Goal: Information Seeking & Learning: Learn about a topic

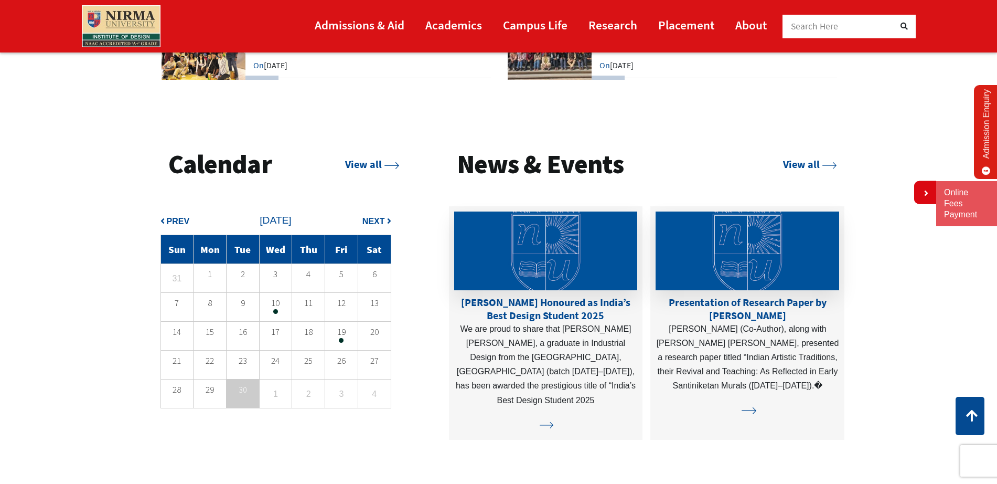
scroll to position [2668, 0]
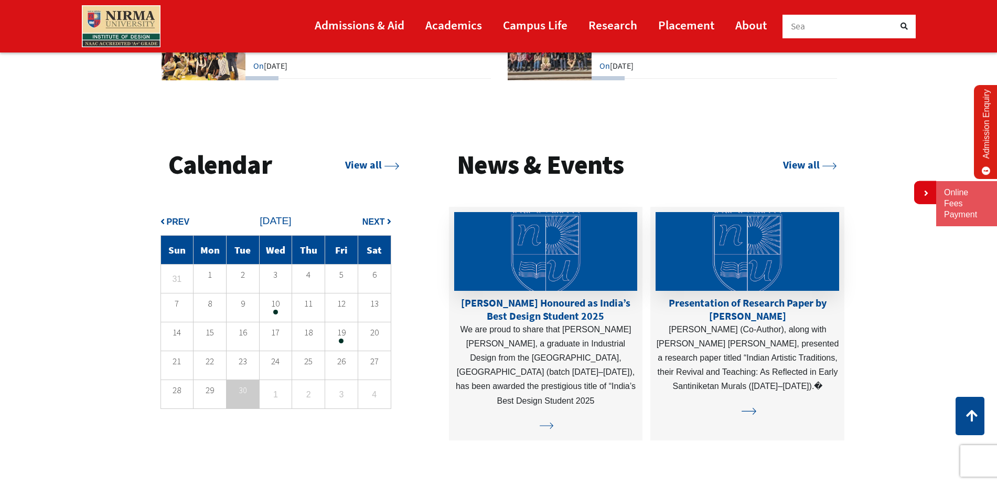
click at [341, 338] on span at bounding box center [341, 340] width 5 height 5
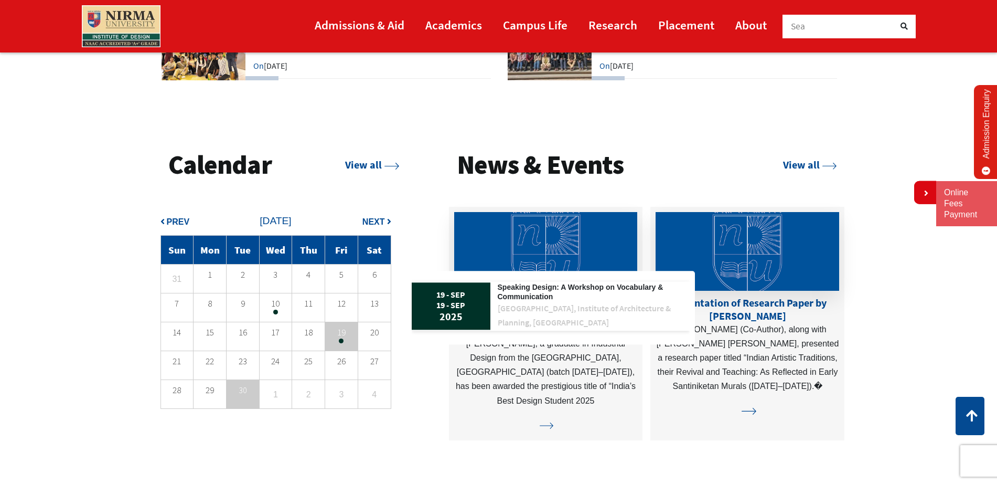
click at [366, 225] on span "Next" at bounding box center [373, 221] width 23 height 9
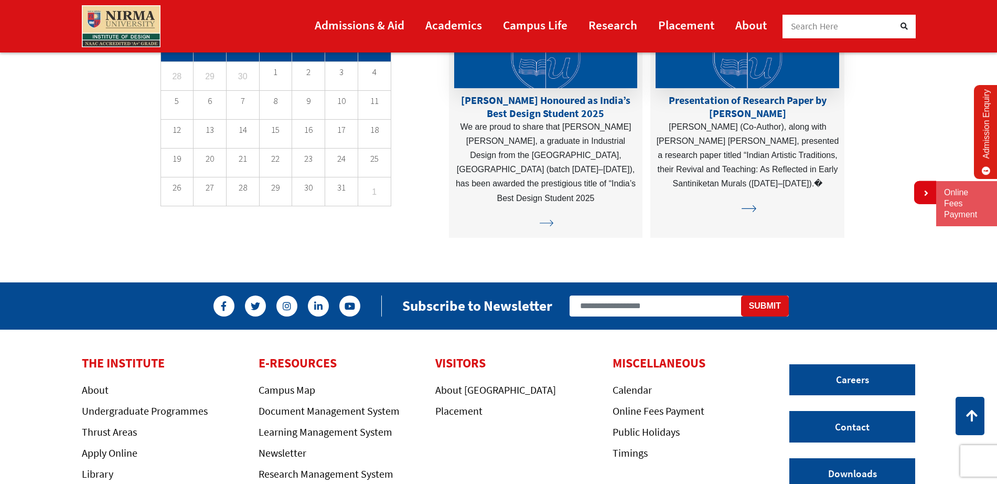
scroll to position [3007, 0]
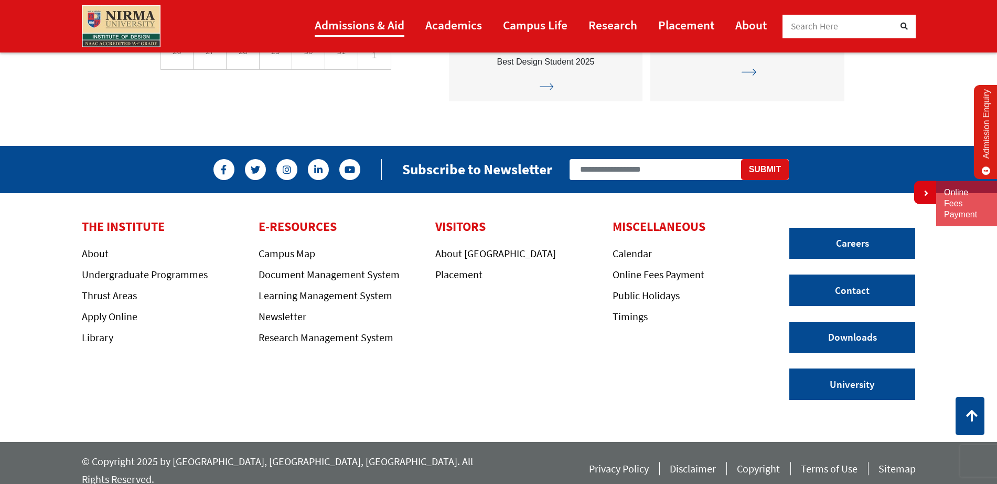
click at [365, 17] on link "Admissions & Aid" at bounding box center [360, 25] width 90 height 24
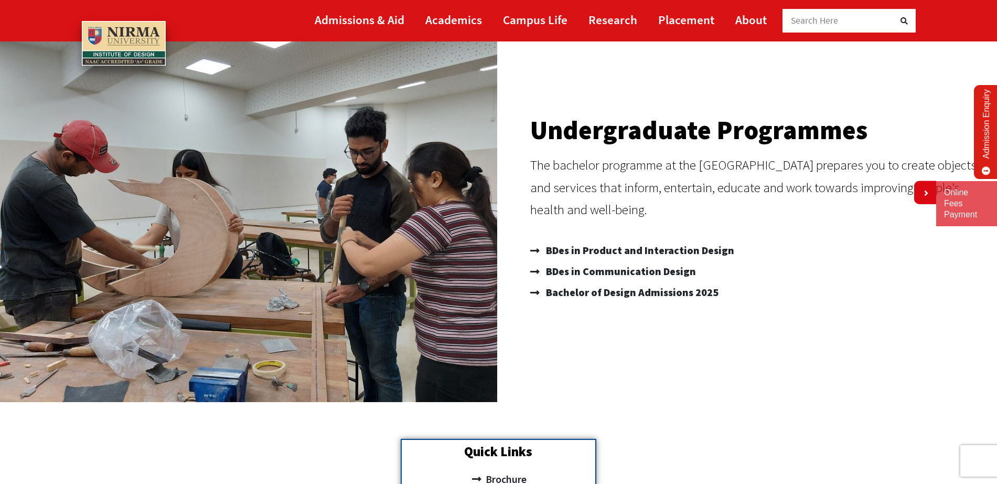
scroll to position [108, 0]
click at [593, 270] on span "BDes in Communication Design" at bounding box center [619, 270] width 153 height 21
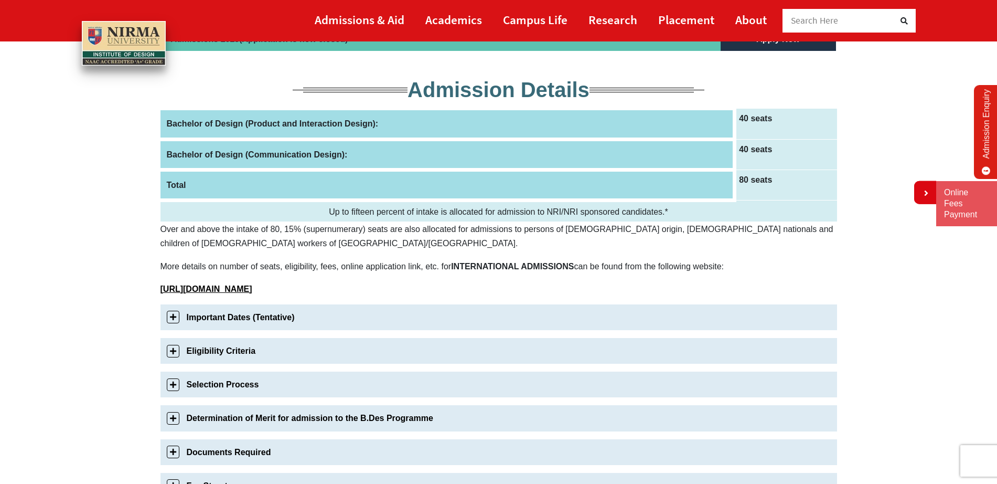
scroll to position [126, 0]
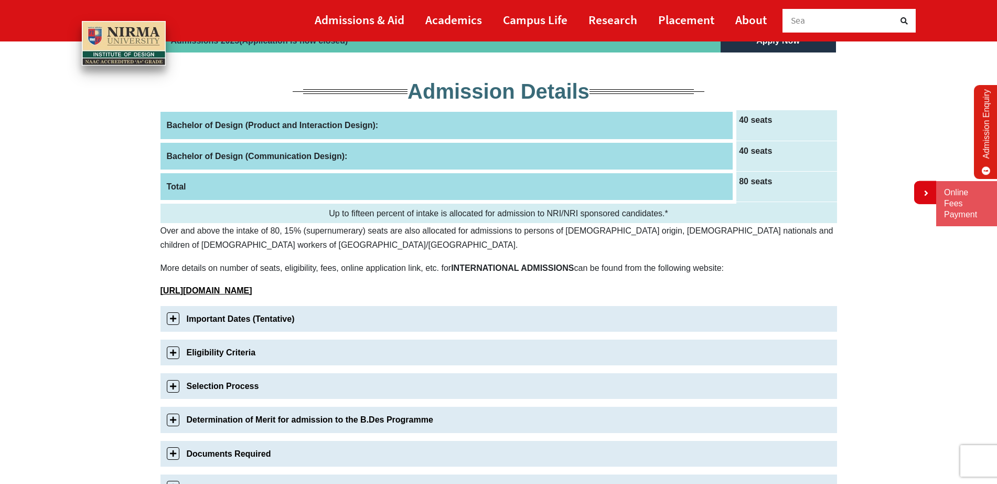
click at [413, 306] on link "Important Dates (Tentative)" at bounding box center [498, 319] width 676 height 26
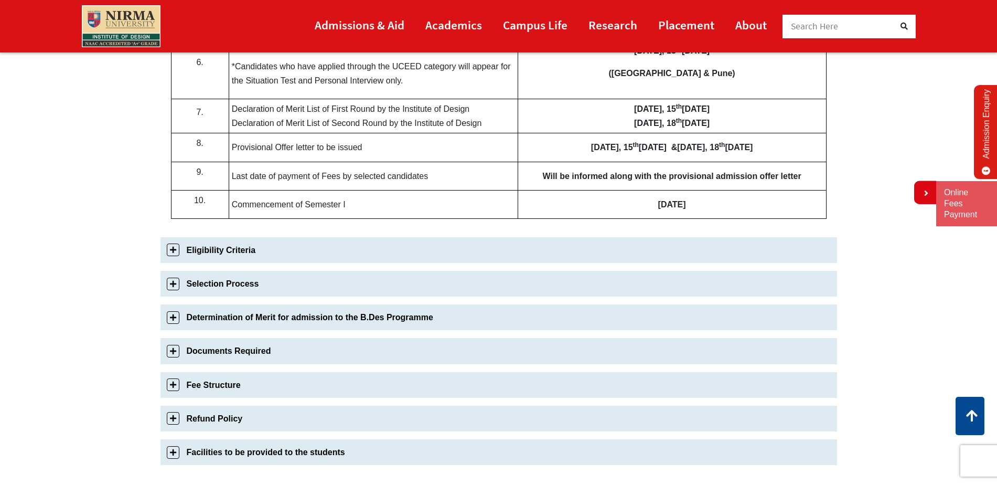
scroll to position [604, 0]
click at [296, 255] on link "Eligibility Criteria" at bounding box center [498, 249] width 676 height 26
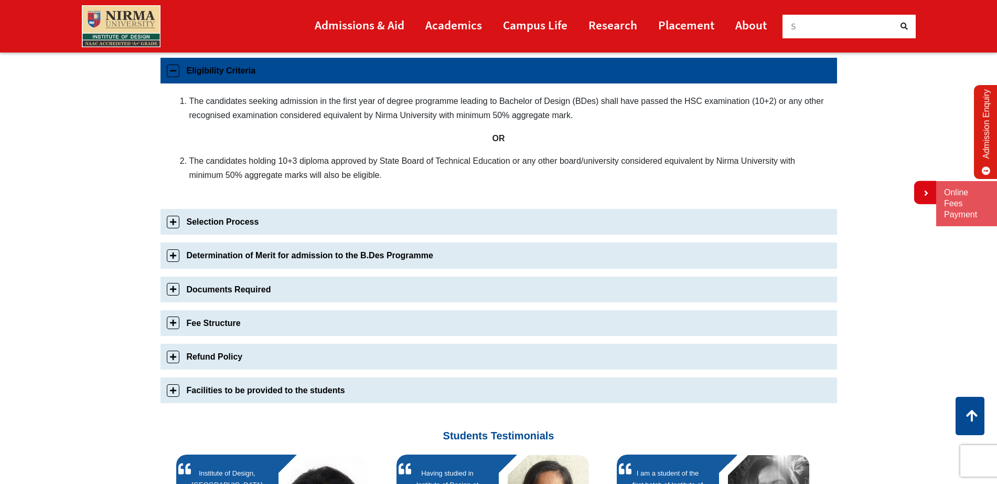
scroll to position [402, 0]
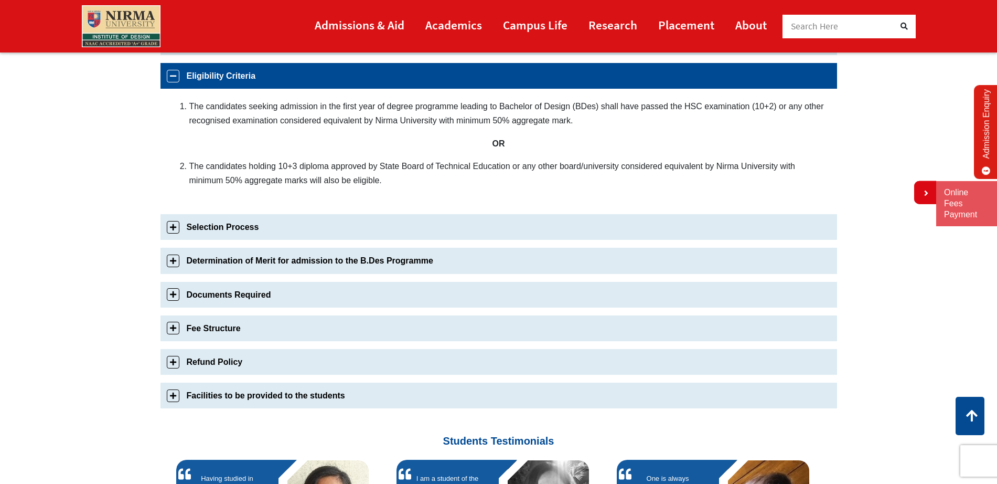
click at [324, 221] on link "Selection Process" at bounding box center [498, 227] width 676 height 26
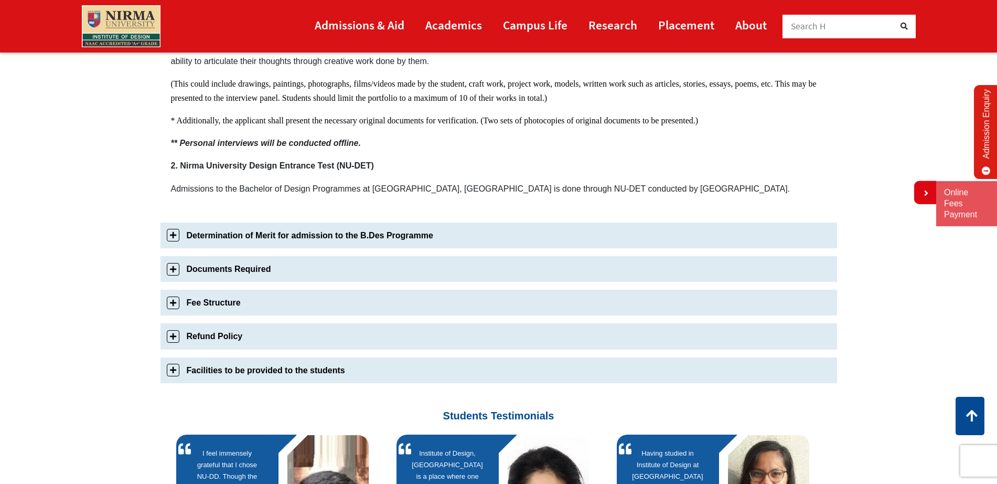
scroll to position [706, 0]
click at [309, 228] on link "Determination of Merit for admission to the B.Des Programme" at bounding box center [498, 235] width 676 height 26
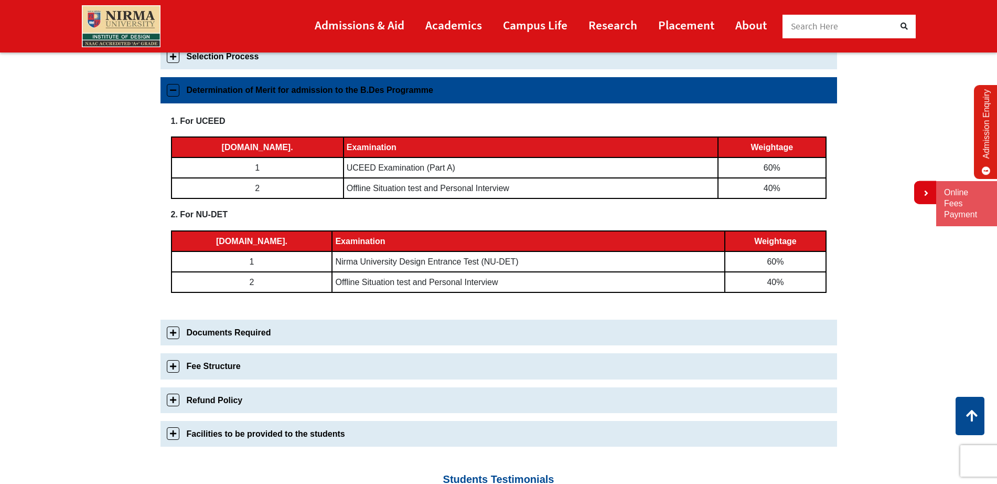
scroll to position [454, 0]
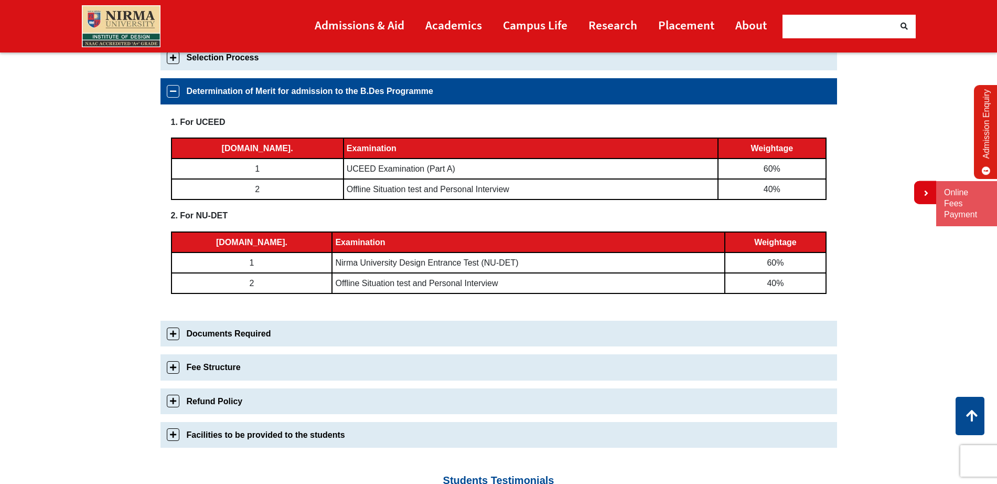
click at [283, 334] on link "Documents Required" at bounding box center [498, 333] width 676 height 26
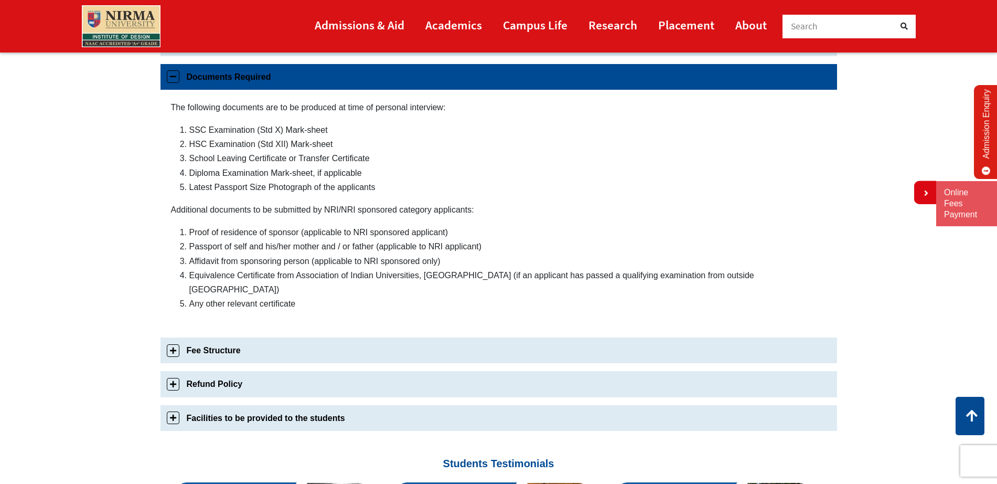
scroll to position [503, 0]
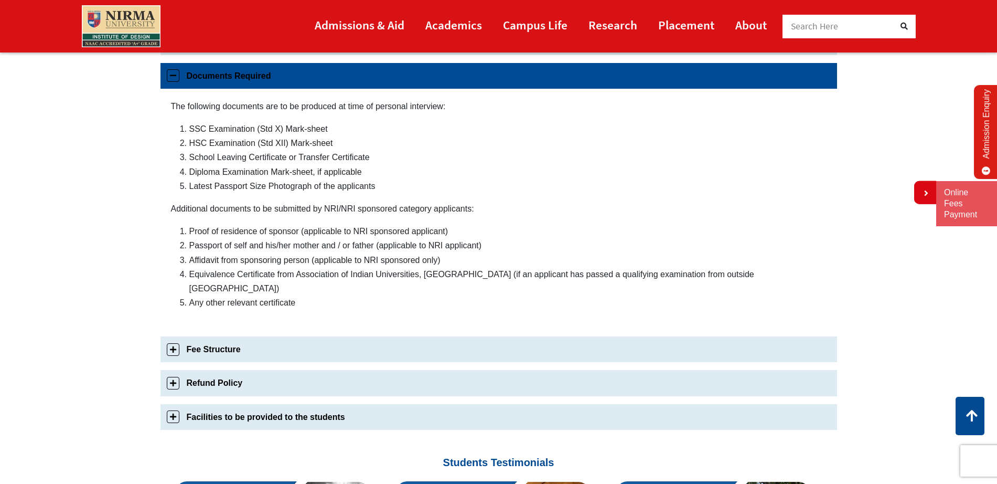
click at [283, 336] on link "Fee Structure" at bounding box center [498, 349] width 676 height 26
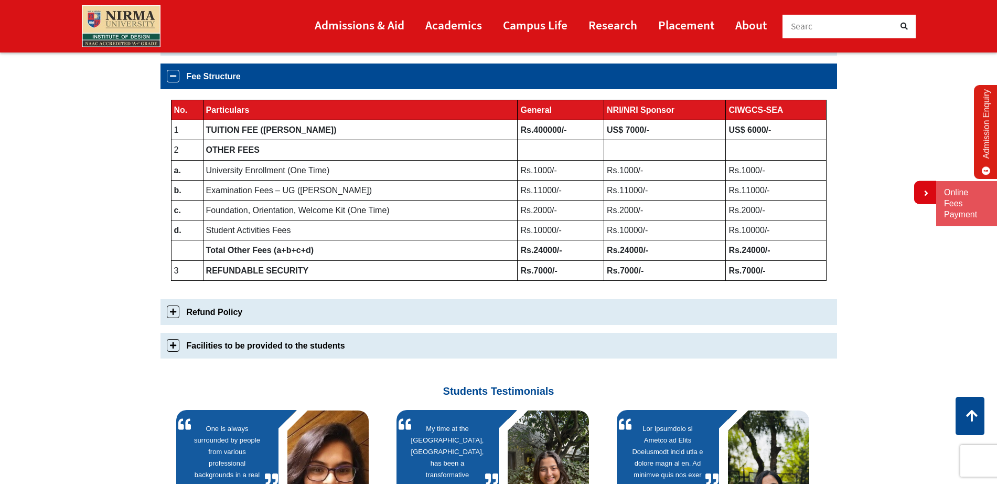
scroll to position [537, 0]
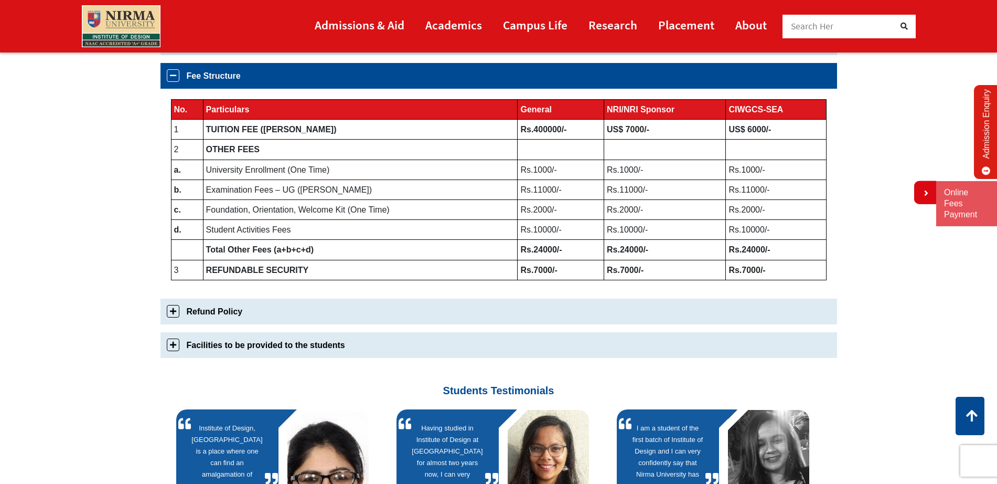
click at [390, 321] on link "Refund Policy" at bounding box center [498, 311] width 676 height 26
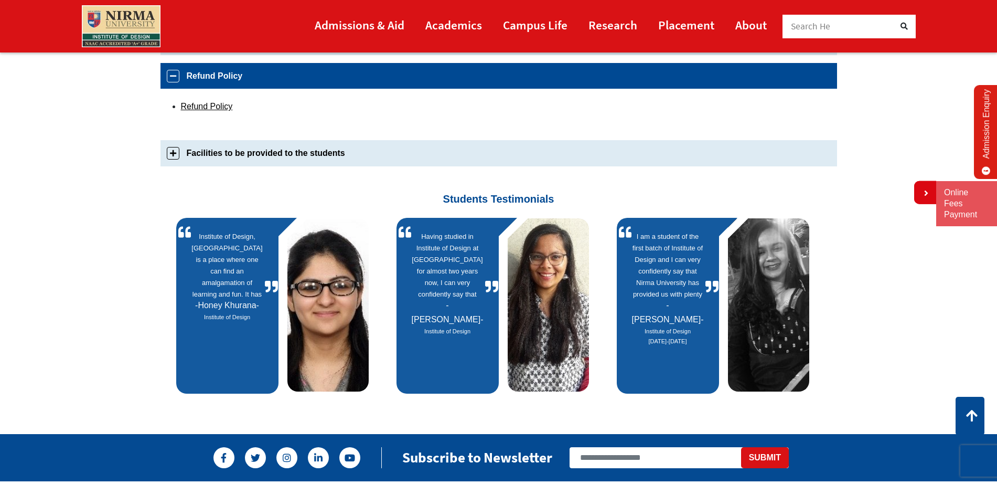
click at [274, 156] on link "Facilities to be provided to the students" at bounding box center [498, 153] width 676 height 26
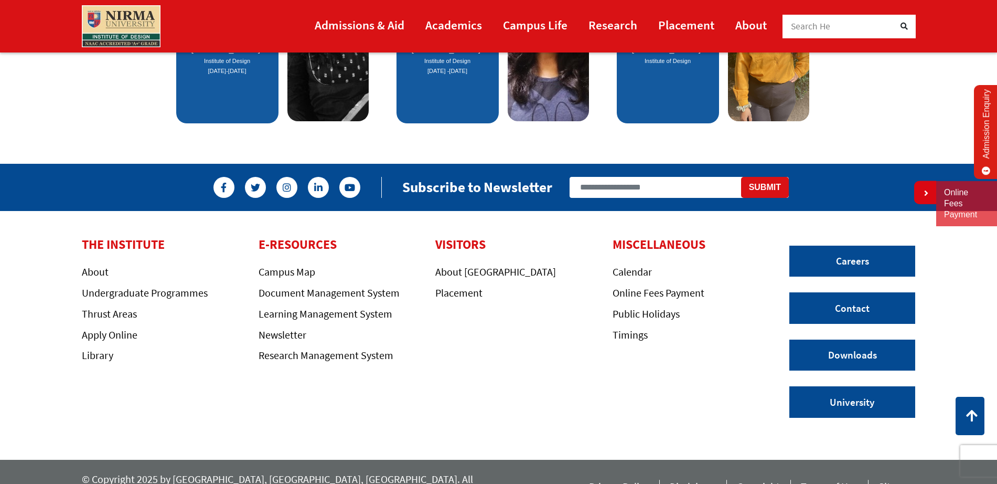
scroll to position [858, 0]
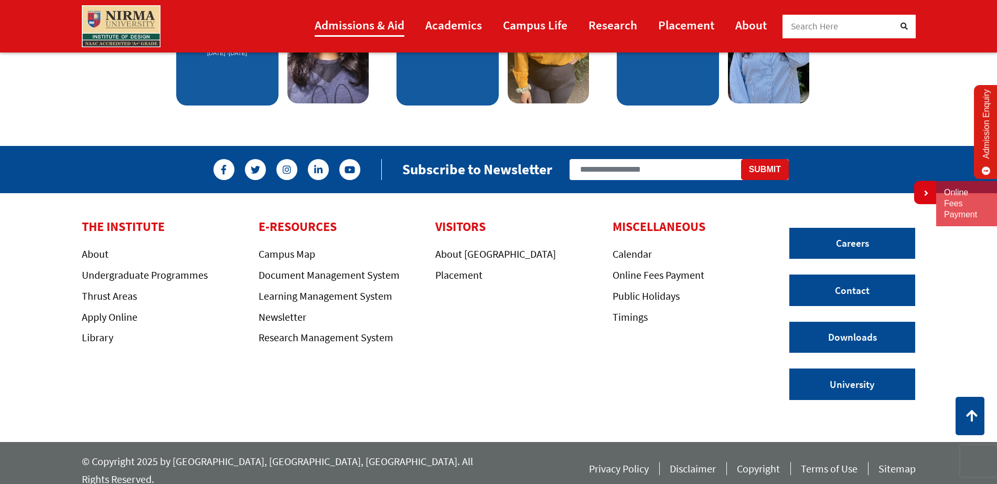
click at [339, 22] on link "Admissions & Aid" at bounding box center [360, 25] width 90 height 24
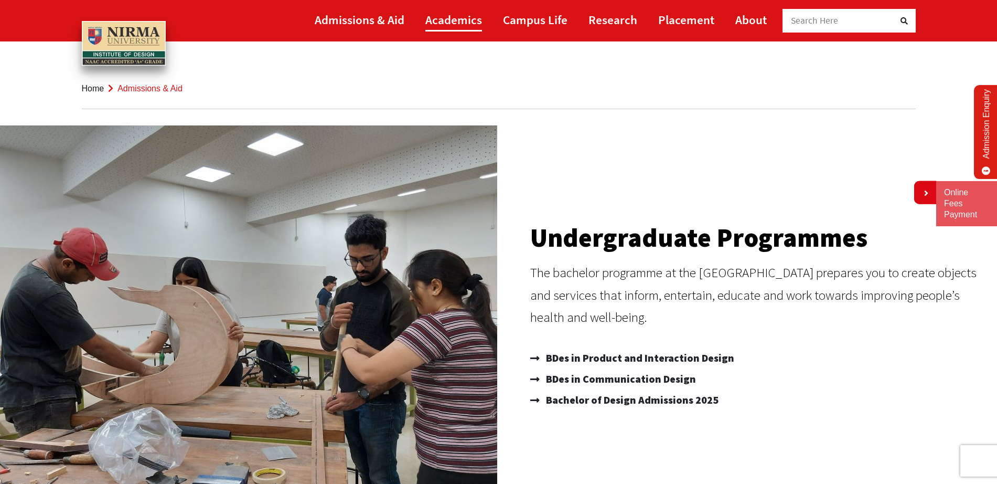
click at [457, 10] on link "Academics" at bounding box center [453, 20] width 57 height 24
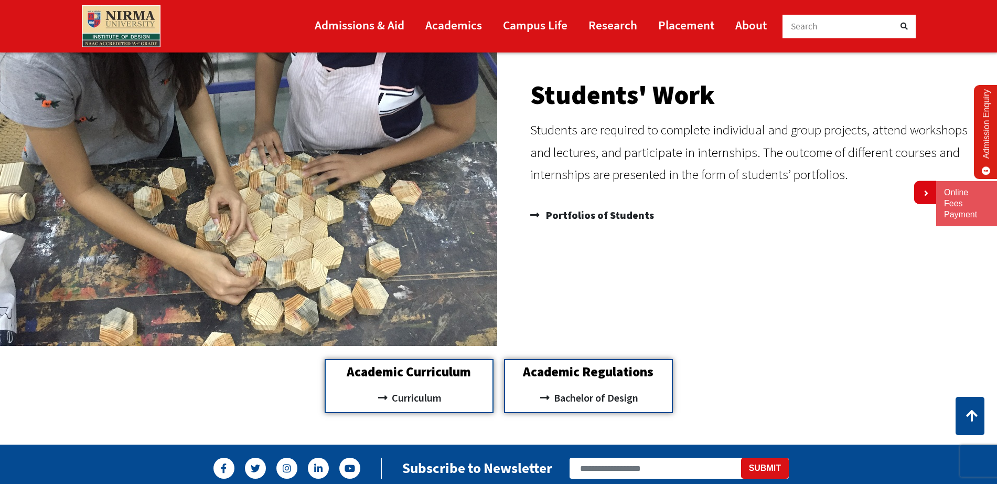
scroll to position [1010, 0]
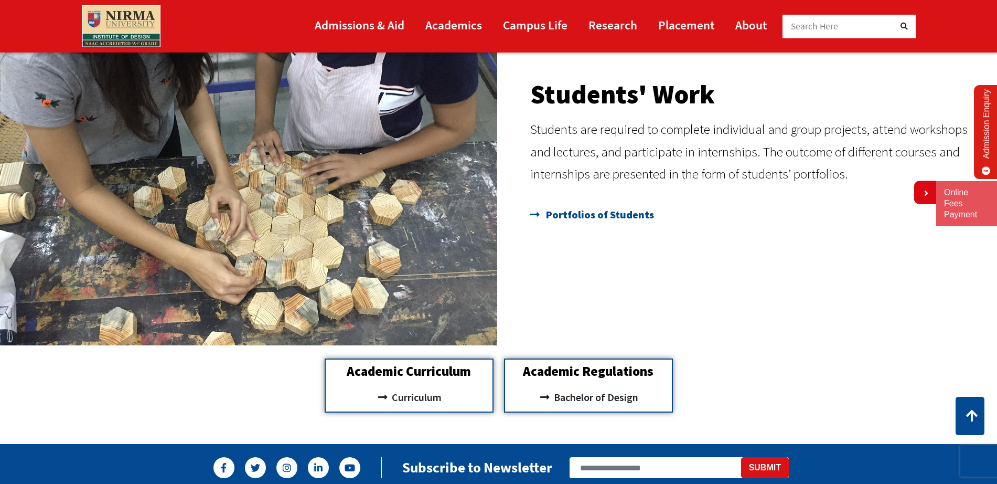
click at [592, 218] on span "Portfolios of Students" at bounding box center [598, 214] width 111 height 21
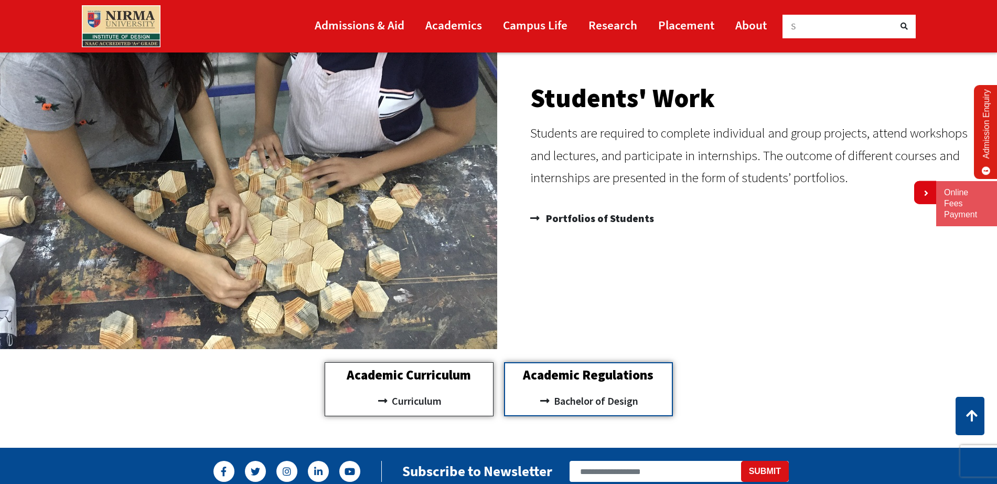
click at [413, 376] on h2 "Academic Curriculum" at bounding box center [408, 374] width 157 height 13
click at [400, 401] on span "Curriculum" at bounding box center [415, 401] width 52 height 18
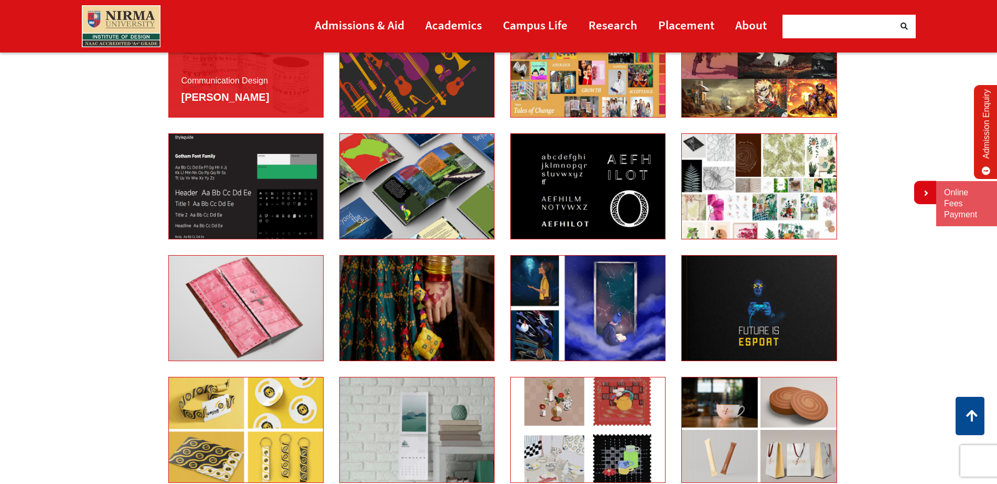
scroll to position [1434, 0]
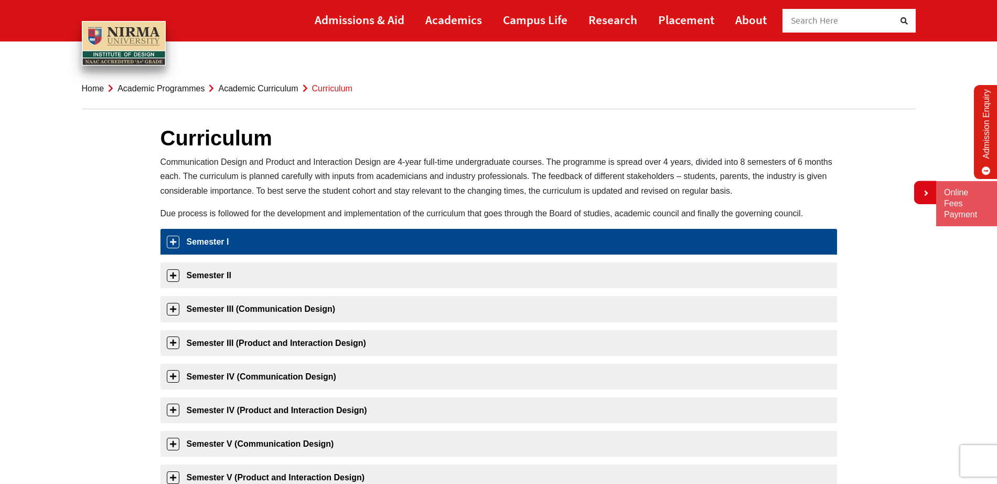
click at [307, 249] on link "Semester I" at bounding box center [498, 242] width 676 height 26
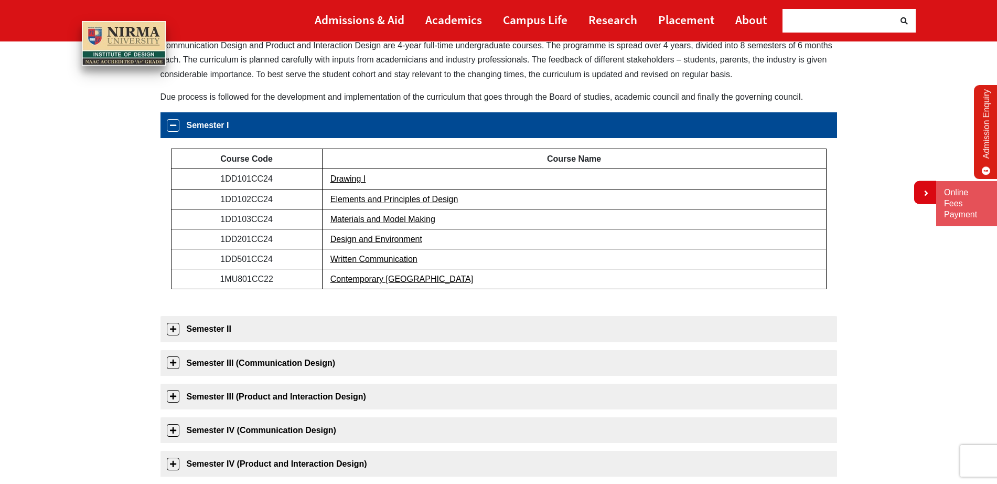
scroll to position [166, 0]
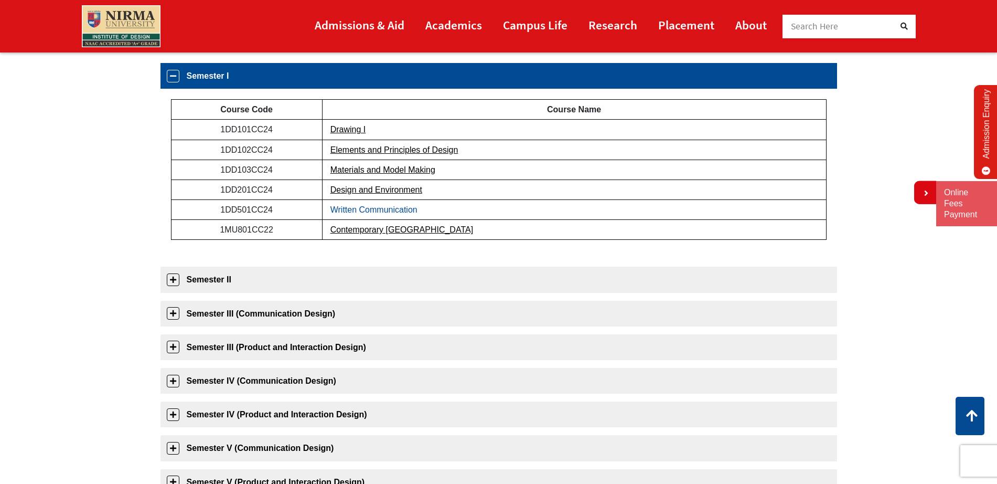
click at [361, 211] on link "Written Communication" at bounding box center [373, 209] width 87 height 9
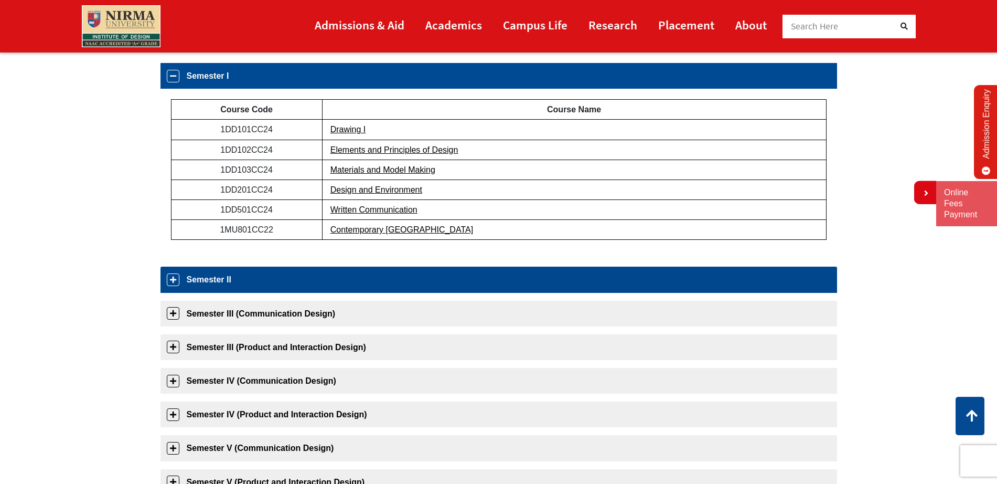
click at [308, 285] on link "Semester II" at bounding box center [498, 279] width 676 height 26
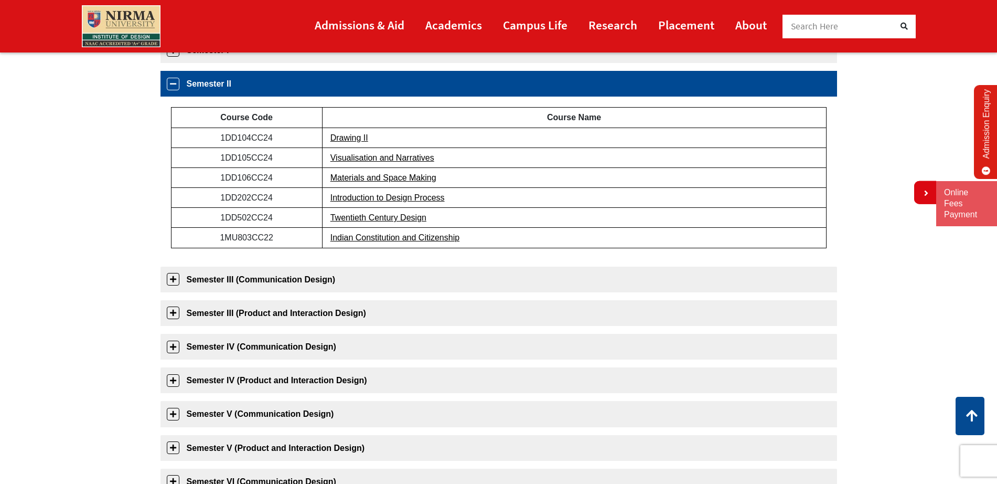
scroll to position [190, 0]
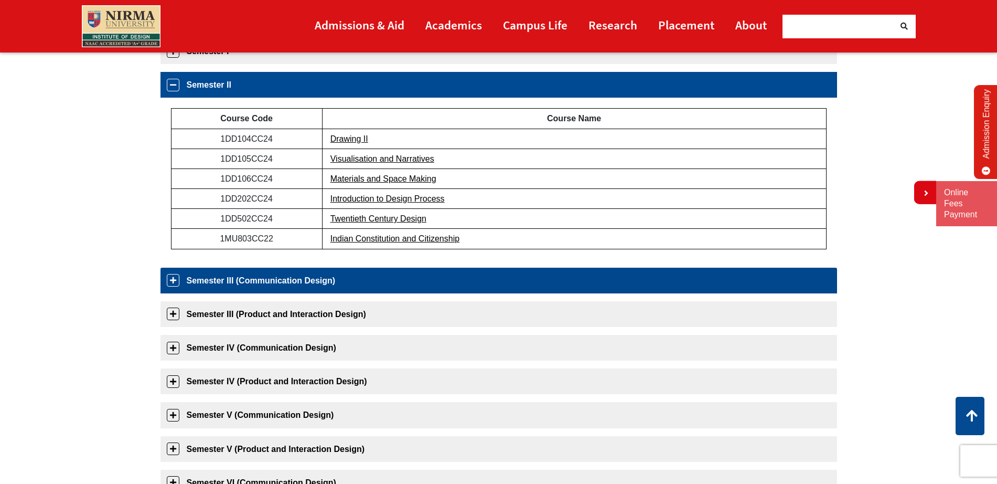
click at [232, 285] on link "Semester III (Communication Design)" at bounding box center [498, 280] width 676 height 26
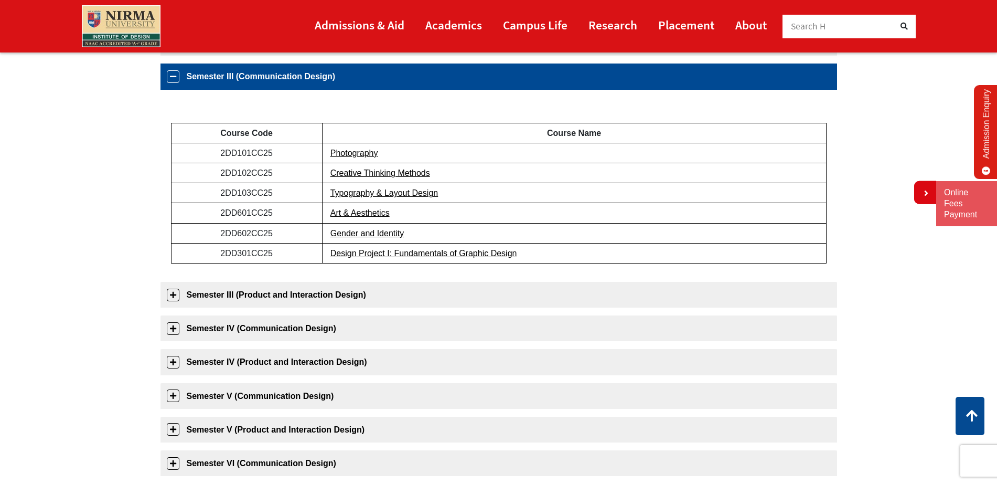
scroll to position [233, 0]
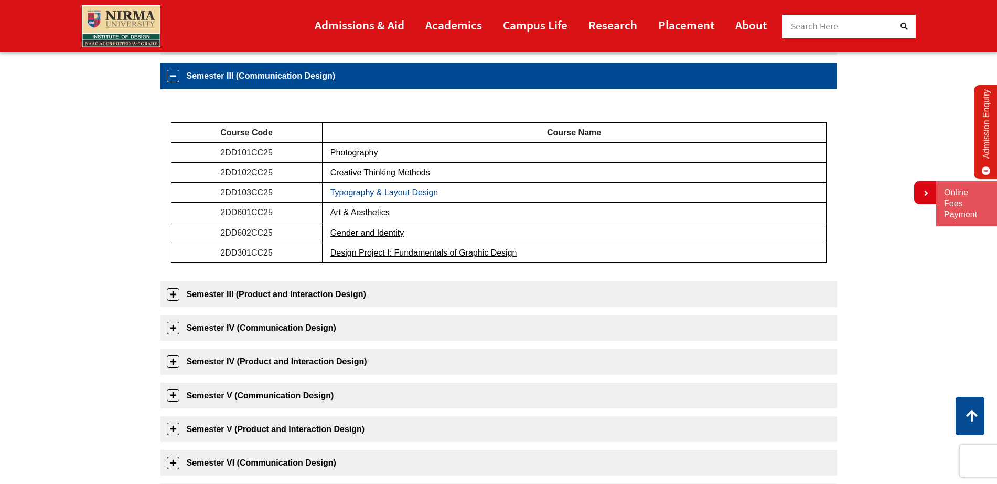
click at [340, 191] on link "Typography & Layout Design" at bounding box center [384, 192] width 108 height 9
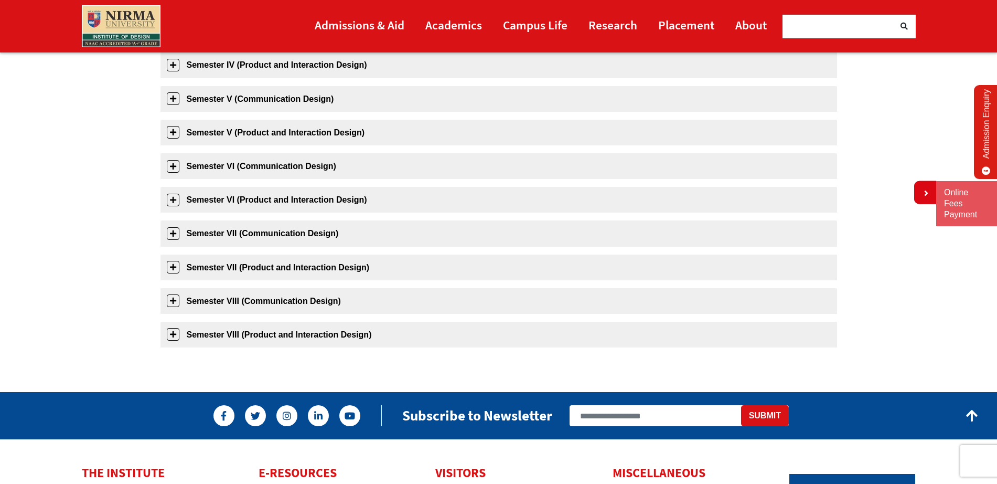
scroll to position [530, 0]
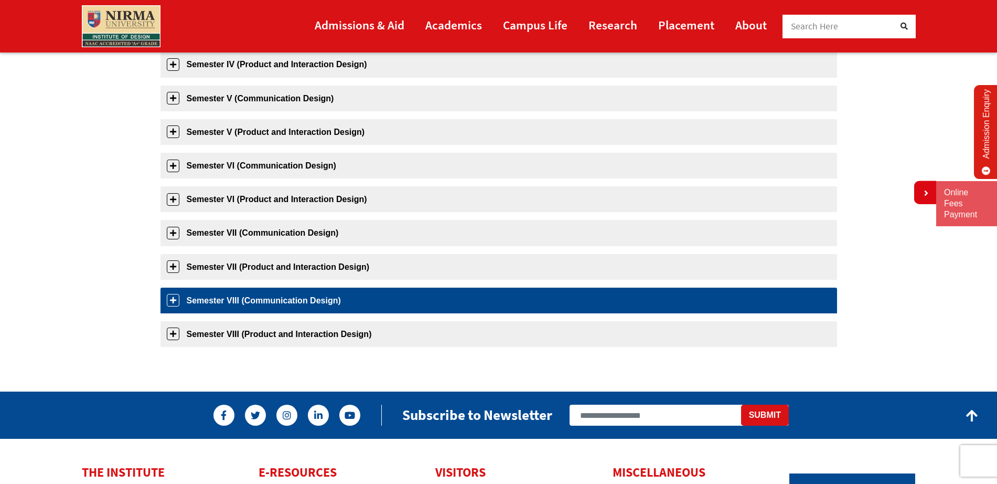
click at [291, 309] on link "Semester VIII (Communication Design)" at bounding box center [498, 300] width 676 height 26
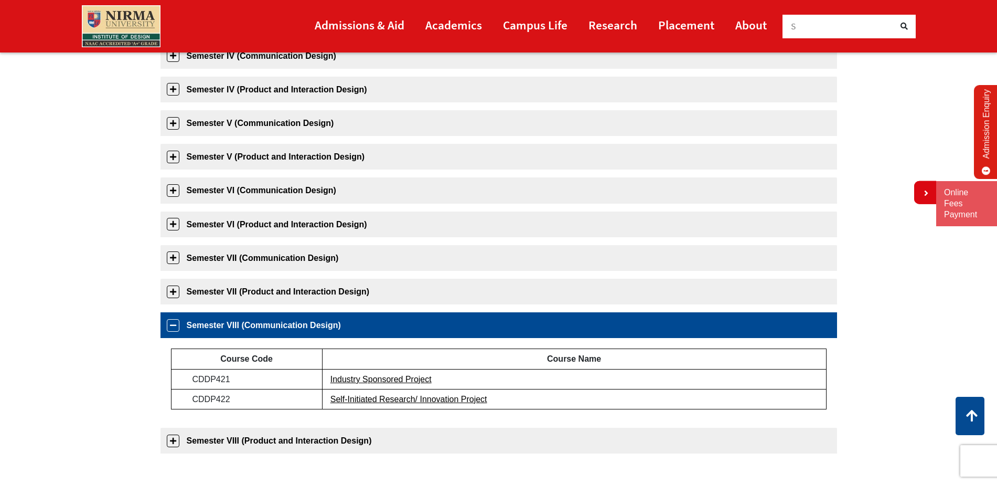
scroll to position [318, 0]
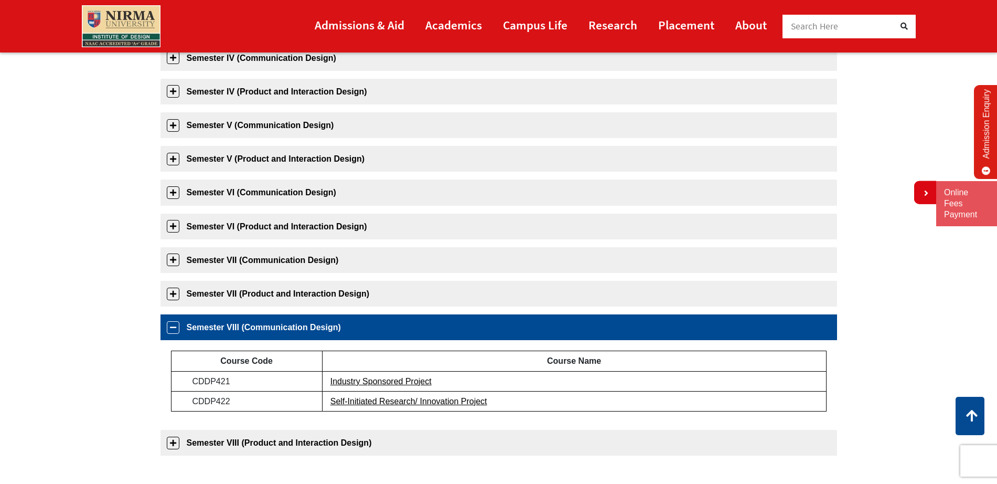
click at [289, 319] on link "Semester VIII (Communication Design)" at bounding box center [498, 327] width 676 height 26
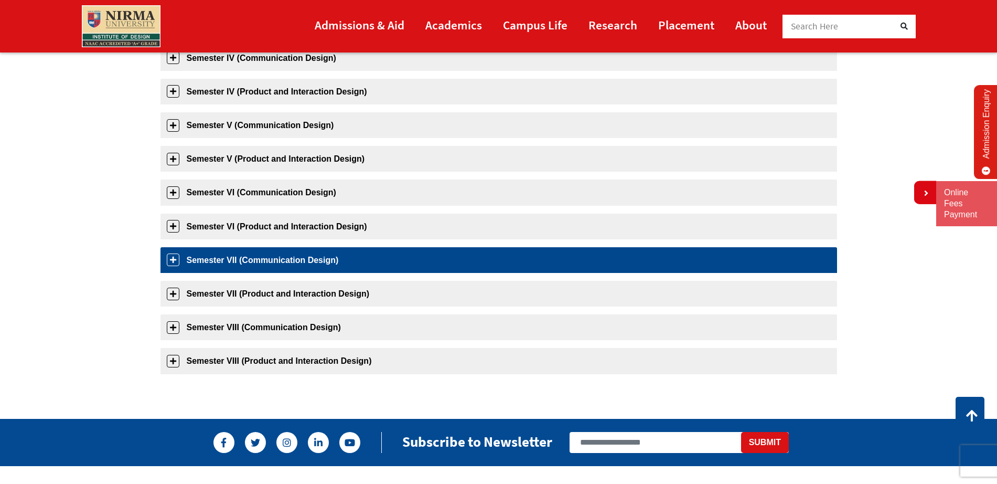
click at [285, 250] on link "Semester VII (Communication Design)" at bounding box center [498, 260] width 676 height 26
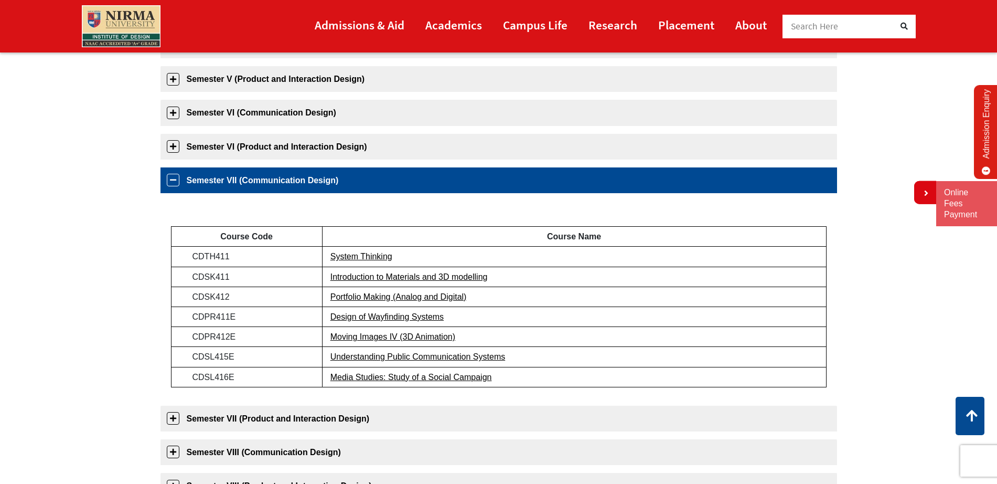
scroll to position [398, 0]
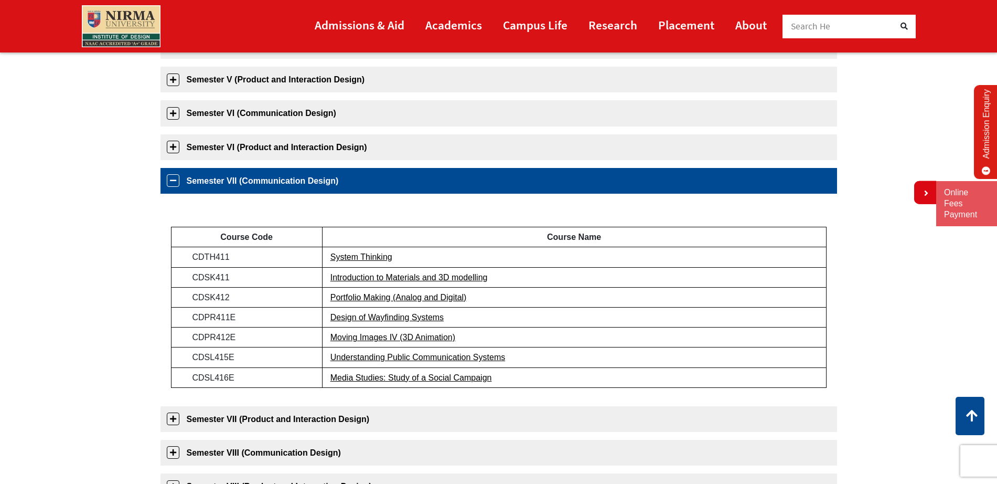
click at [294, 177] on link "Semester VII (Communication Design)" at bounding box center [498, 181] width 676 height 26
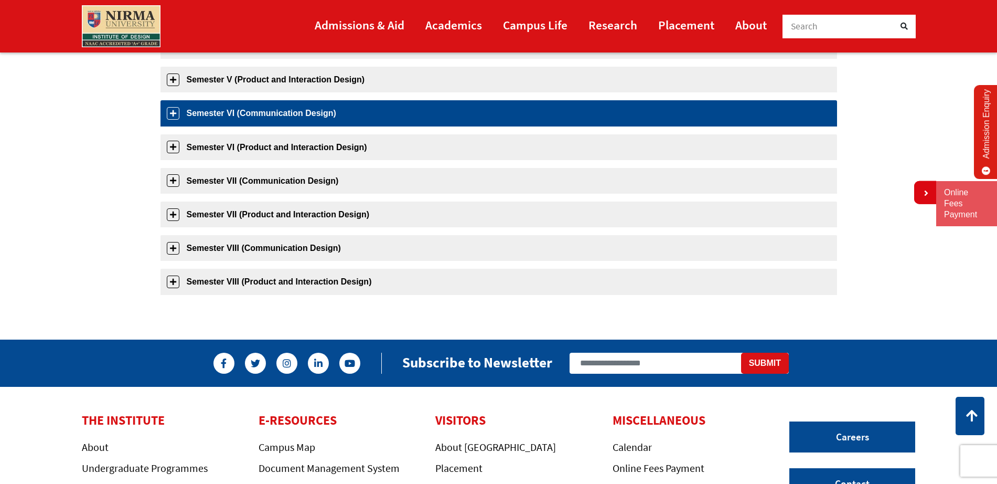
click at [263, 102] on link "Semester VI (Communication Design)" at bounding box center [498, 113] width 676 height 26
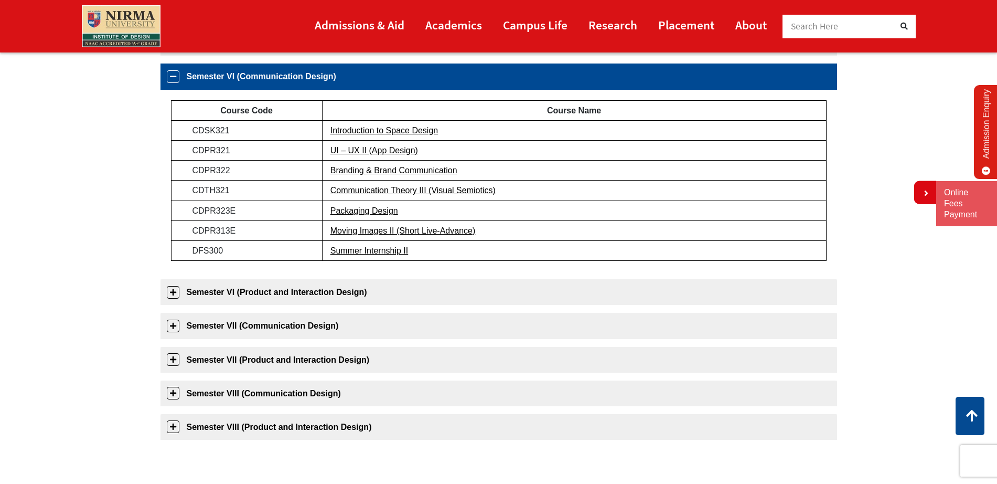
scroll to position [435, 0]
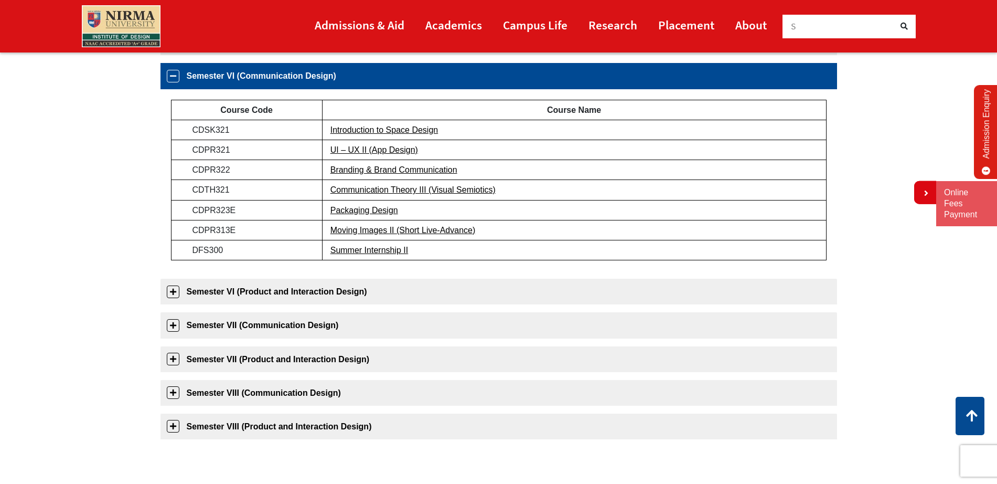
click at [252, 79] on link "Semester VI (Communication Design)" at bounding box center [498, 76] width 676 height 26
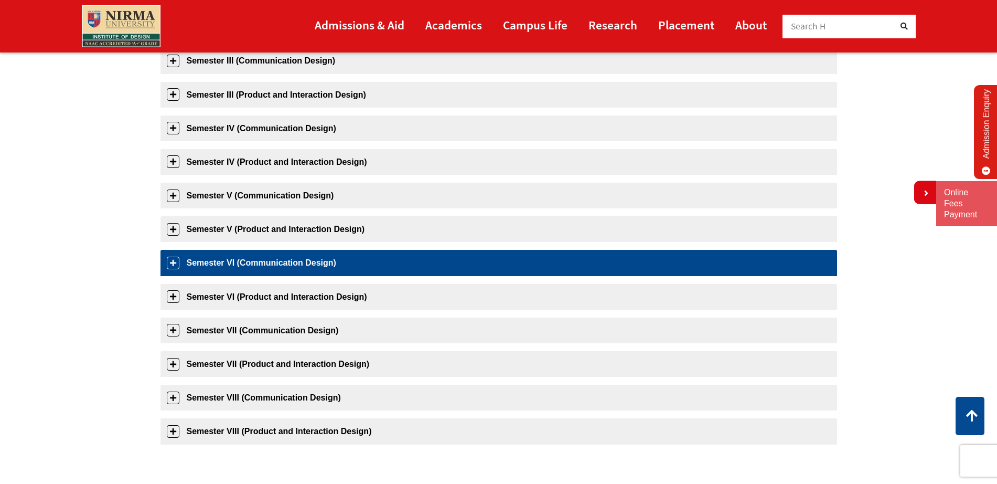
scroll to position [246, 0]
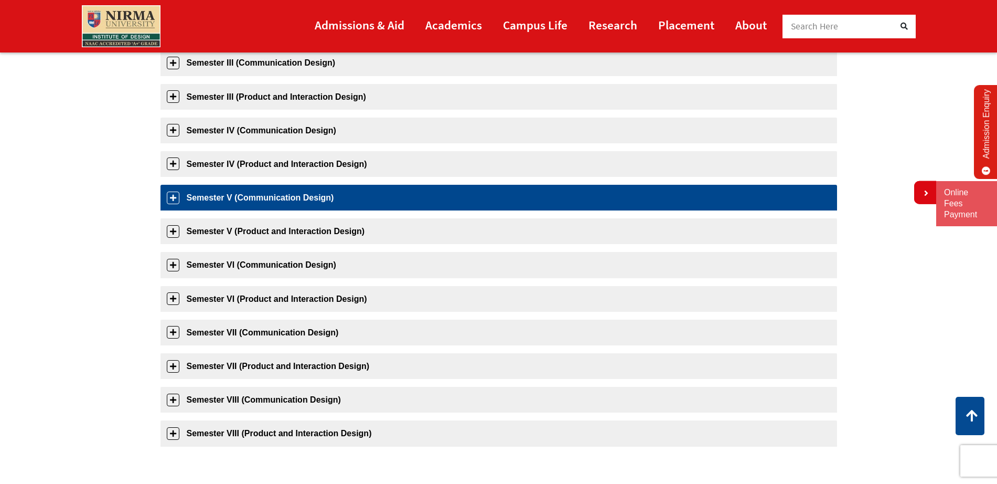
click at [269, 195] on link "Semester V (Communication Design)" at bounding box center [498, 198] width 676 height 26
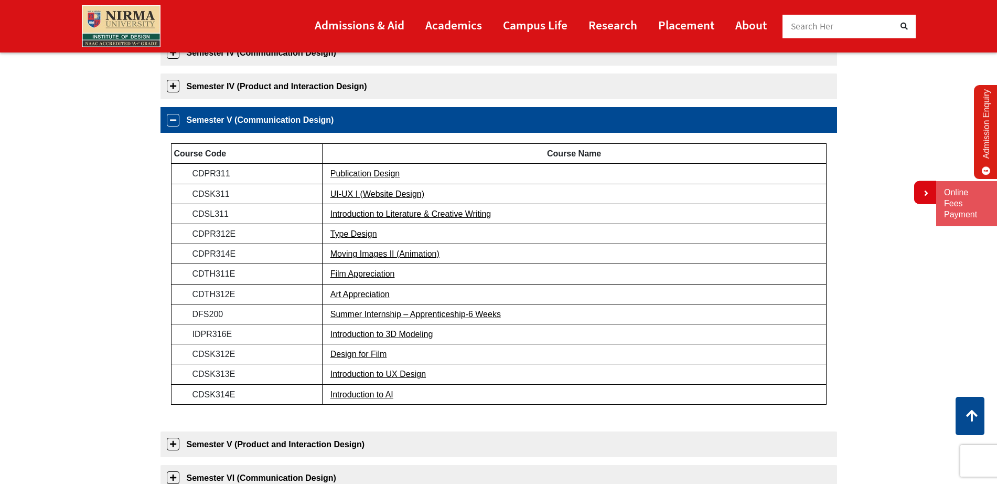
scroll to position [368, 0]
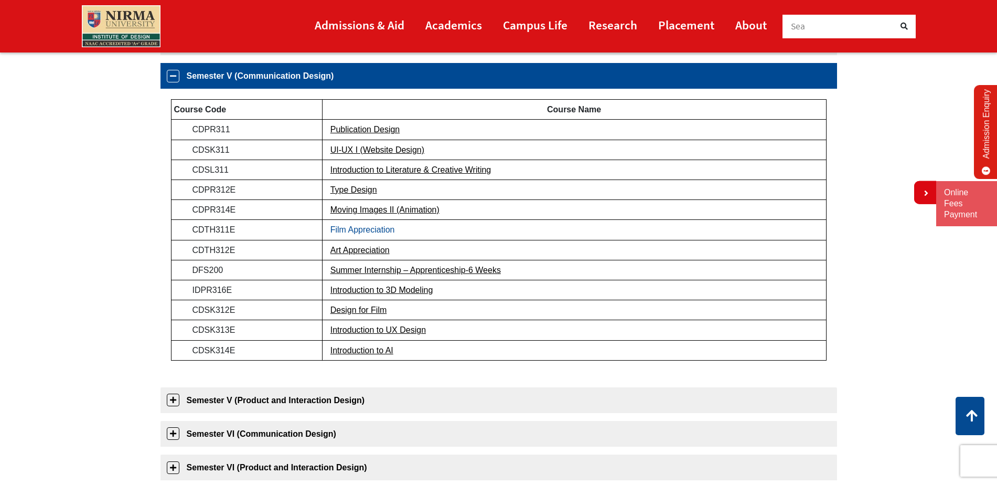
click at [337, 231] on link "Film Appreciation" at bounding box center [362, 229] width 65 height 9
click at [375, 308] on link "Design for Film" at bounding box center [358, 309] width 57 height 9
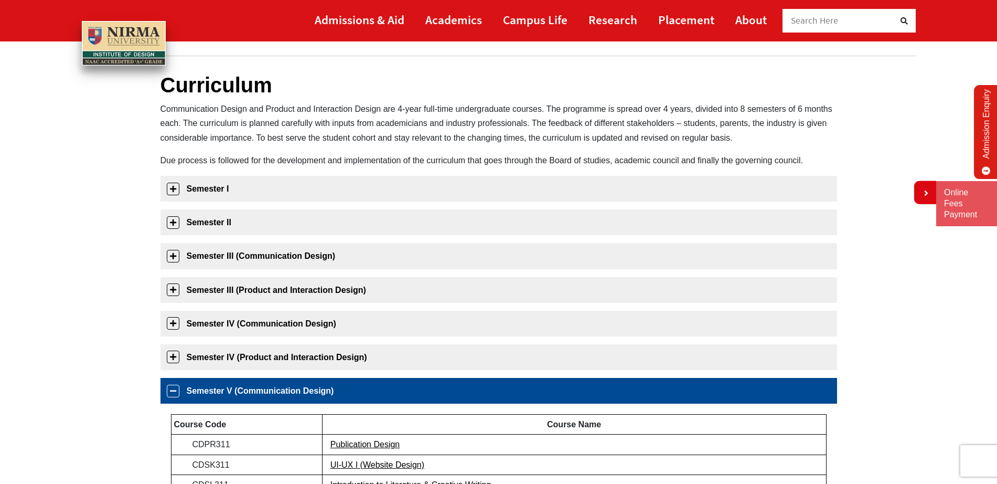
scroll to position [0, 0]
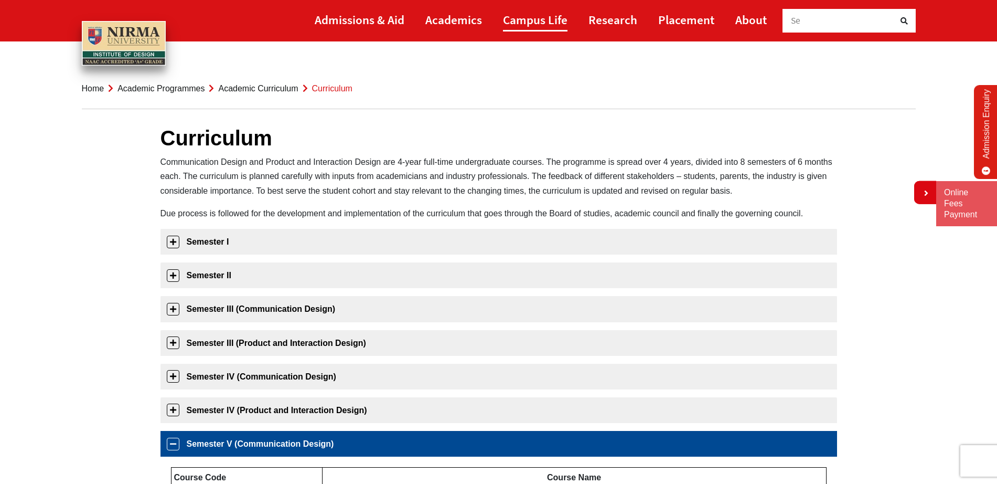
click at [504, 23] on link "Campus Life" at bounding box center [535, 20] width 65 height 24
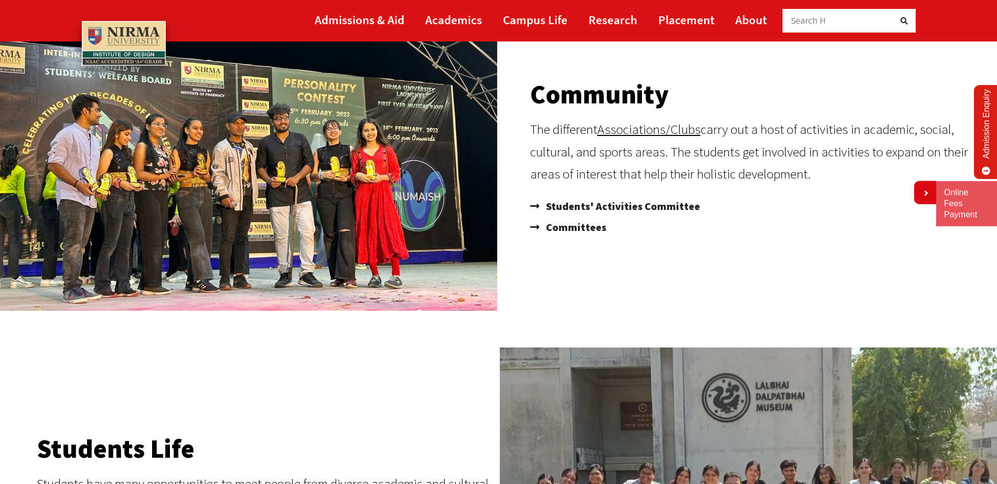
scroll to position [117, 0]
click at [572, 221] on span "Committees" at bounding box center [574, 226] width 63 height 21
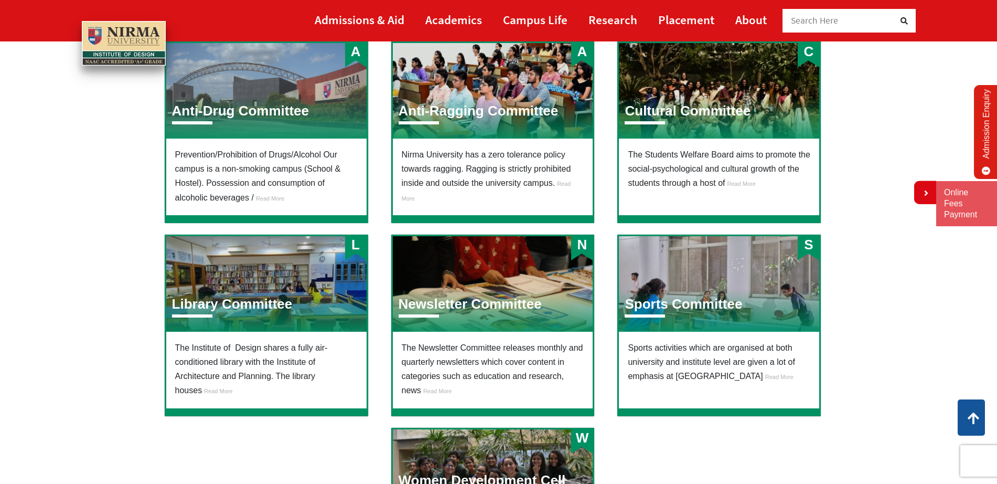
scroll to position [109, 0]
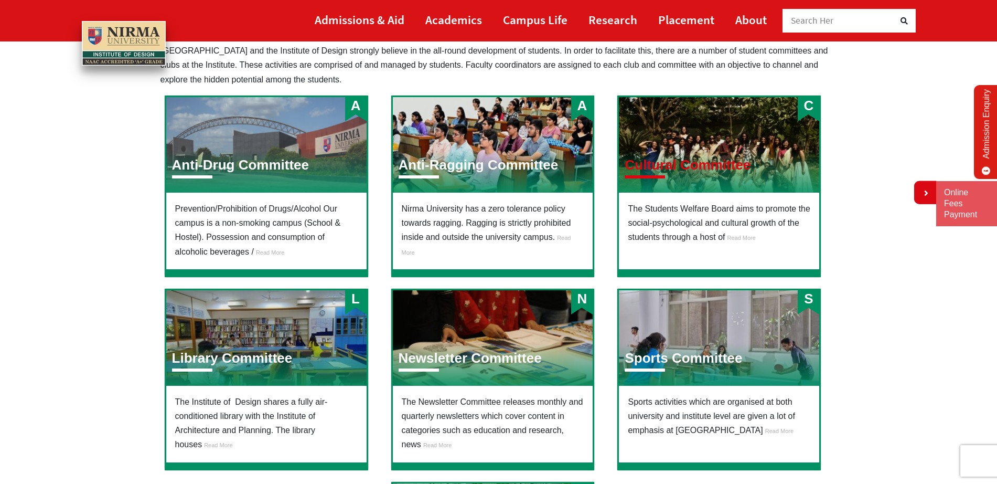
click at [699, 162] on h3 "Cultural Committee" at bounding box center [688, 165] width 126 height 16
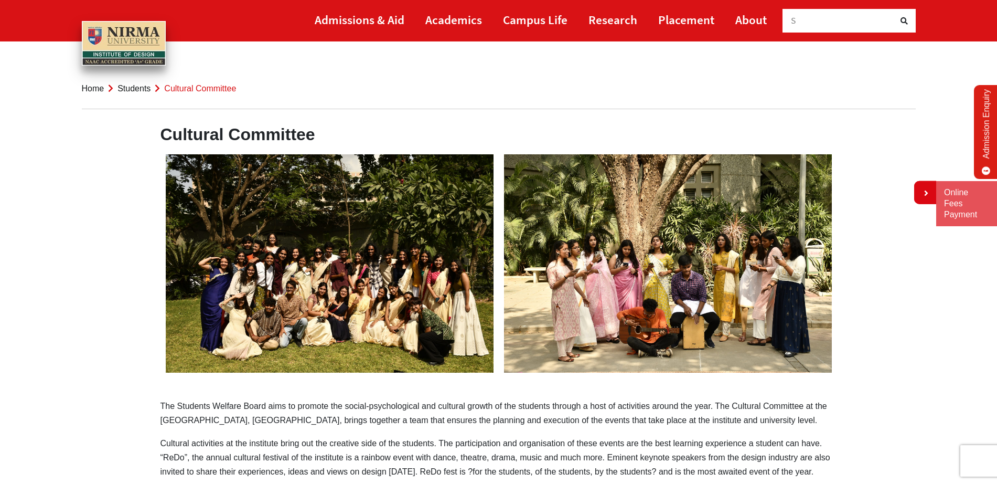
scroll to position [1, 0]
click at [533, 17] on link "Campus Life" at bounding box center [535, 20] width 65 height 24
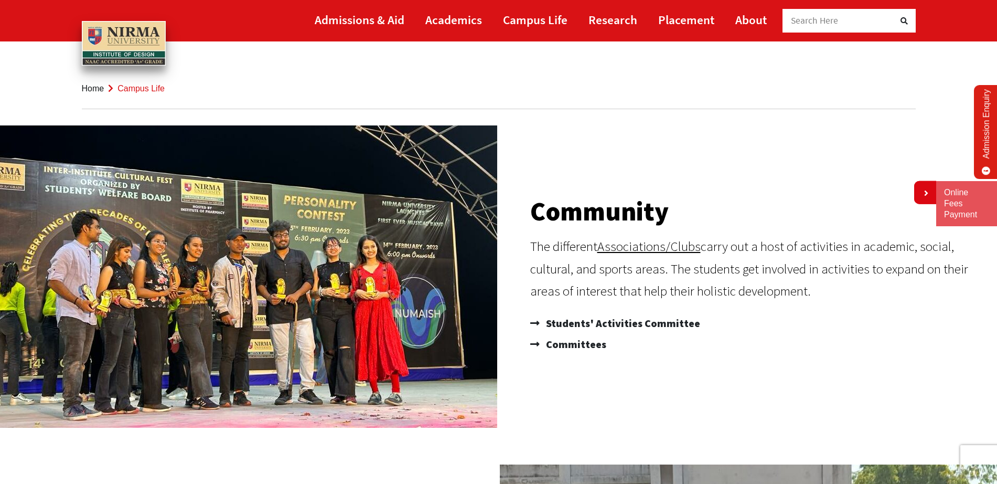
scroll to position [137, 0]
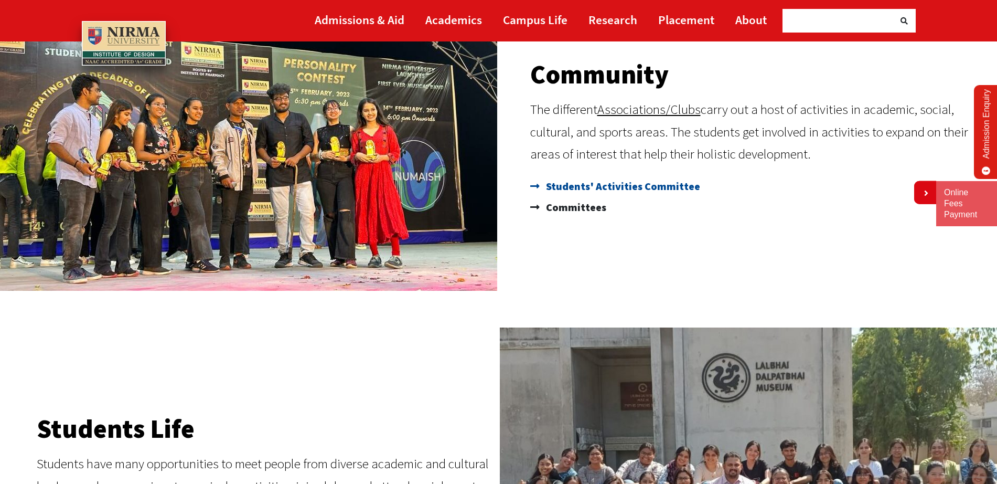
click at [602, 191] on span "Students' Activities Committee" at bounding box center [621, 186] width 157 height 21
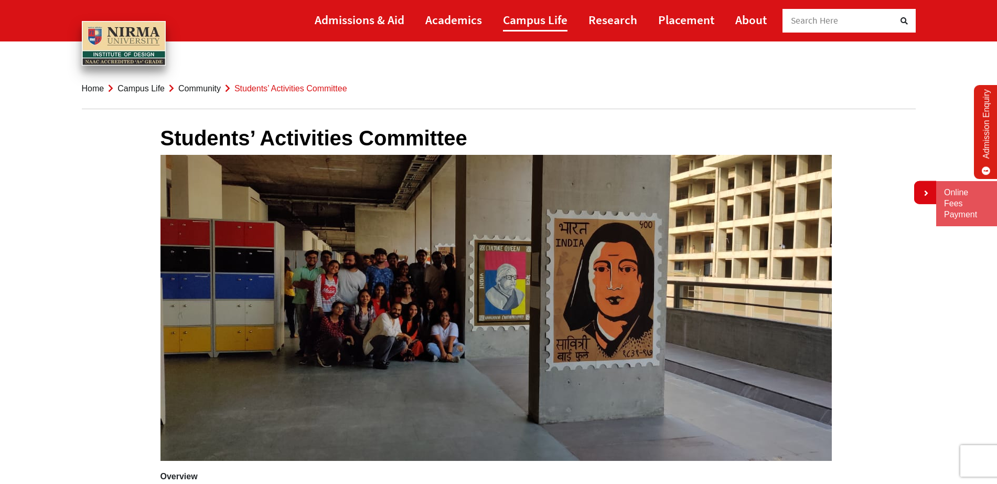
click at [536, 14] on link "Campus Life" at bounding box center [535, 20] width 65 height 24
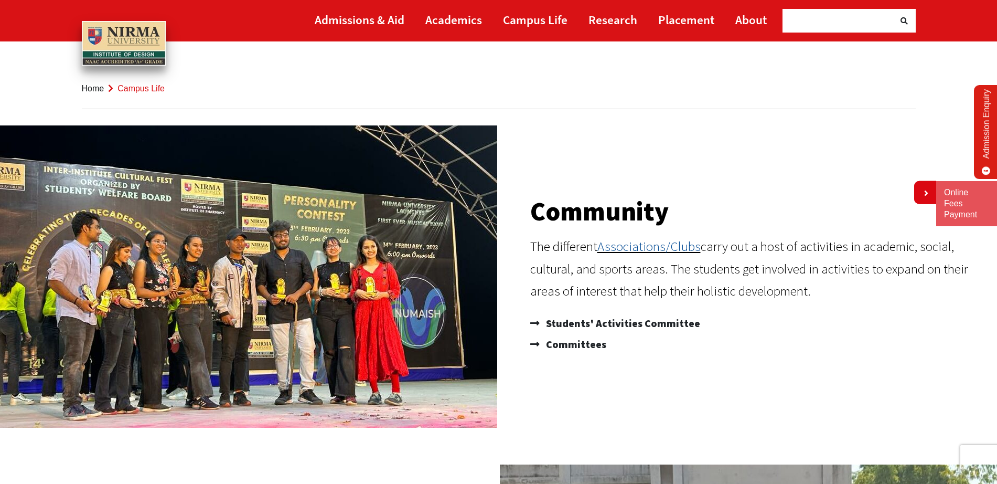
click at [622, 254] on link "Associations/Clubs" at bounding box center [648, 246] width 103 height 17
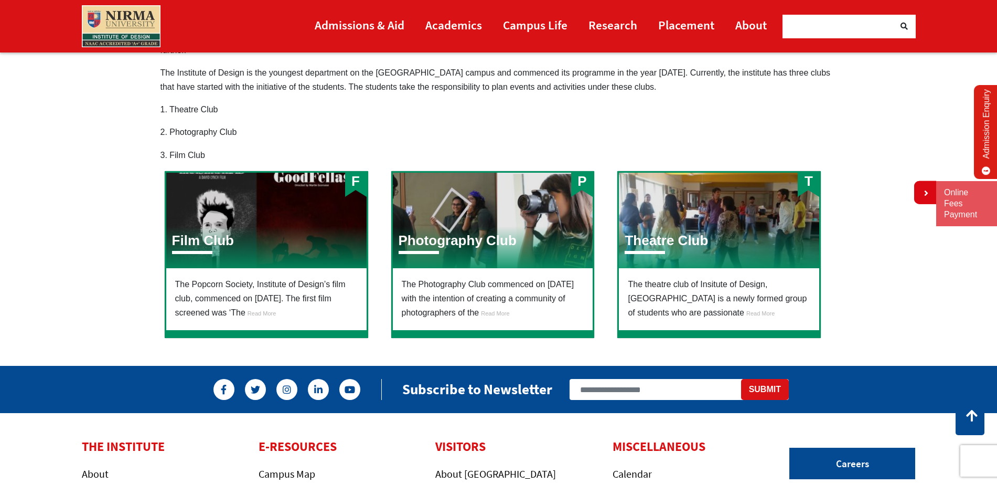
scroll to position [487, 0]
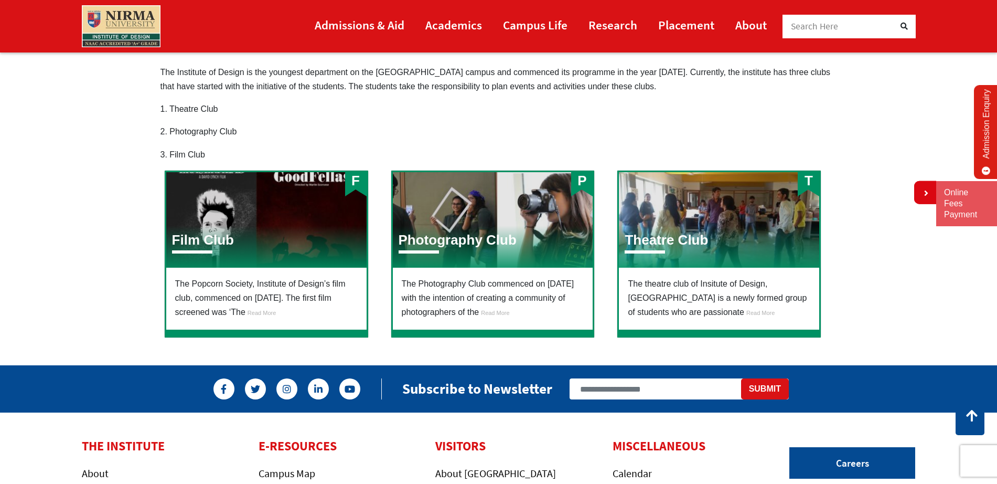
click at [276, 308] on link "Read More" at bounding box center [260, 311] width 30 height 9
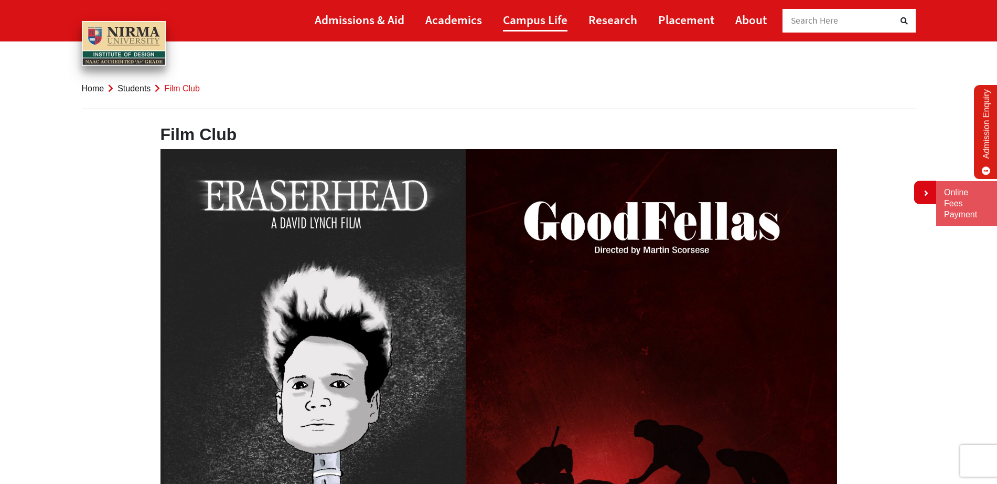
click at [544, 20] on link "Campus Life" at bounding box center [535, 20] width 65 height 24
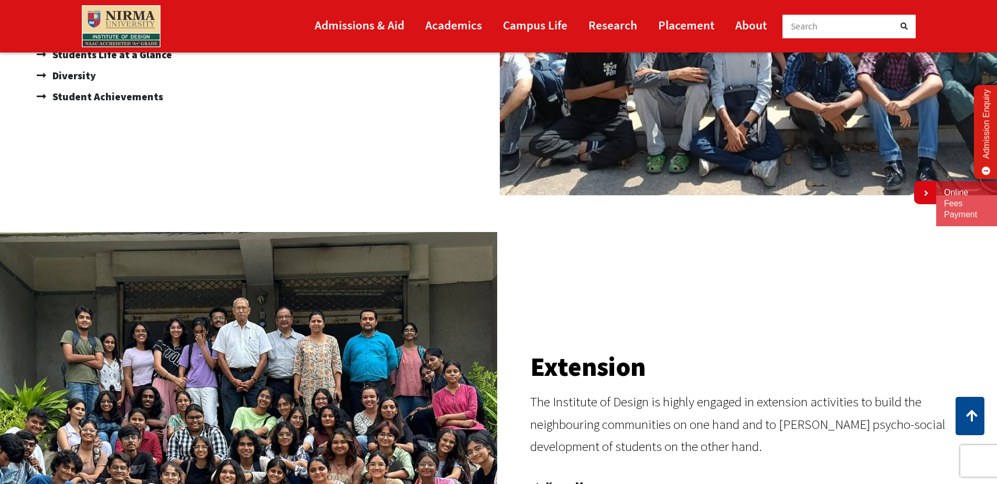
scroll to position [286, 0]
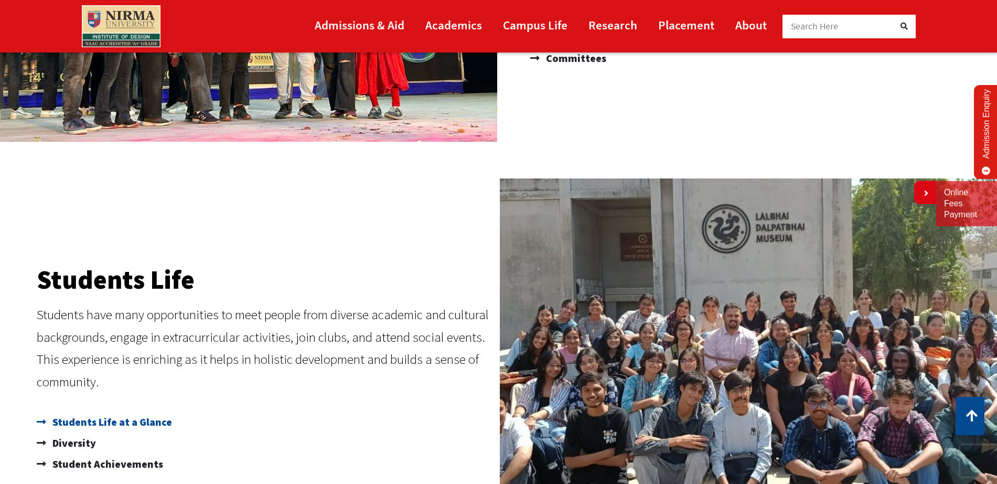
click at [134, 419] on span "Students Life at a Glance" at bounding box center [111, 421] width 122 height 21
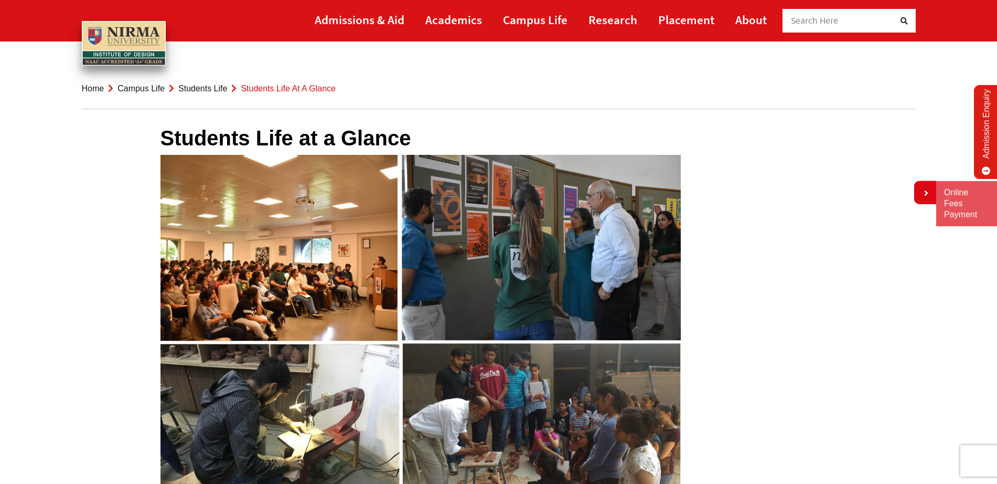
click at [157, 85] on link "Campus Life" at bounding box center [140, 88] width 47 height 9
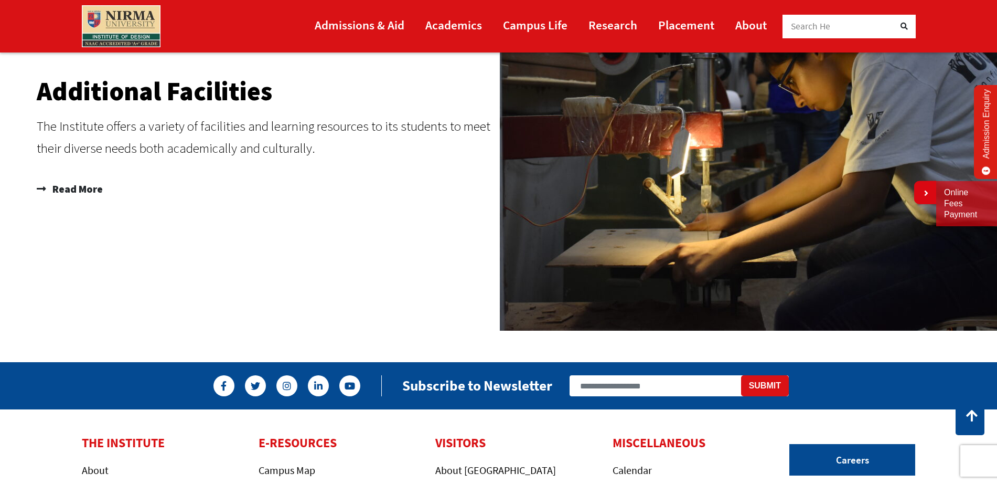
scroll to position [1639, 0]
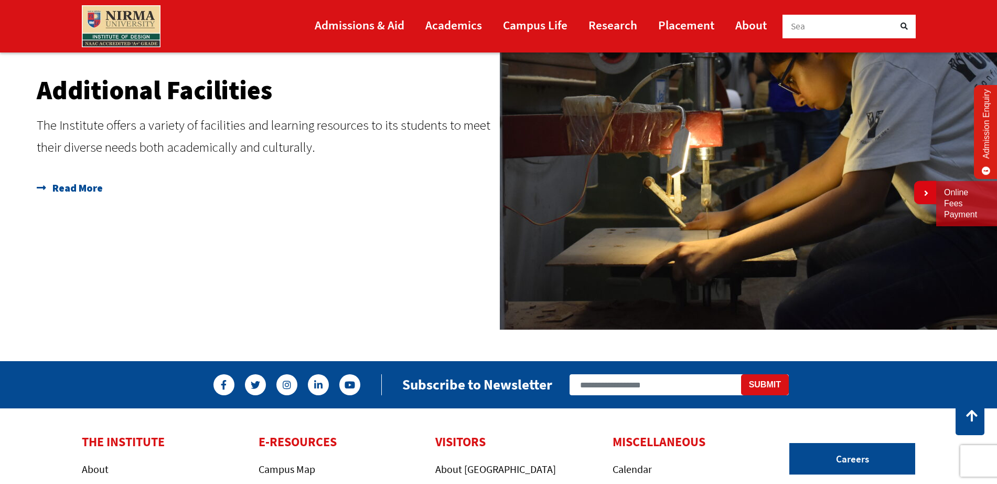
click at [76, 177] on span "Read More" at bounding box center [76, 187] width 53 height 21
